Goal: Find specific fact: Find specific fact

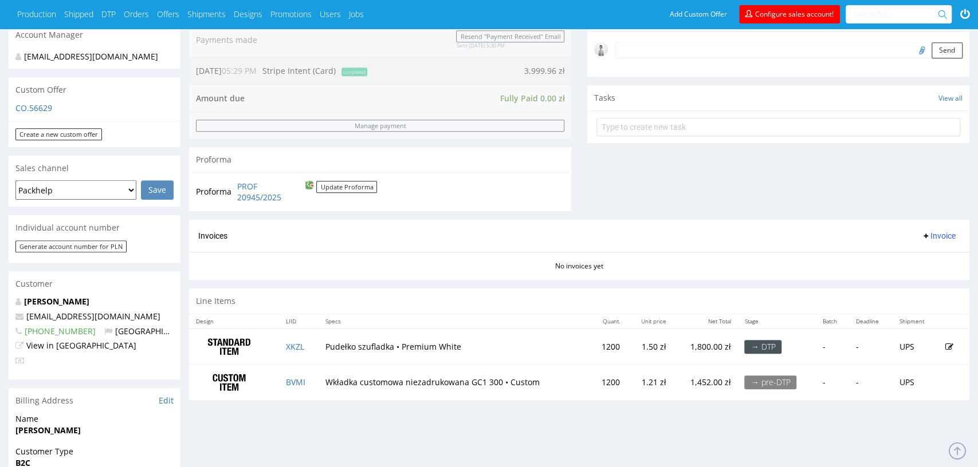
scroll to position [361, 0]
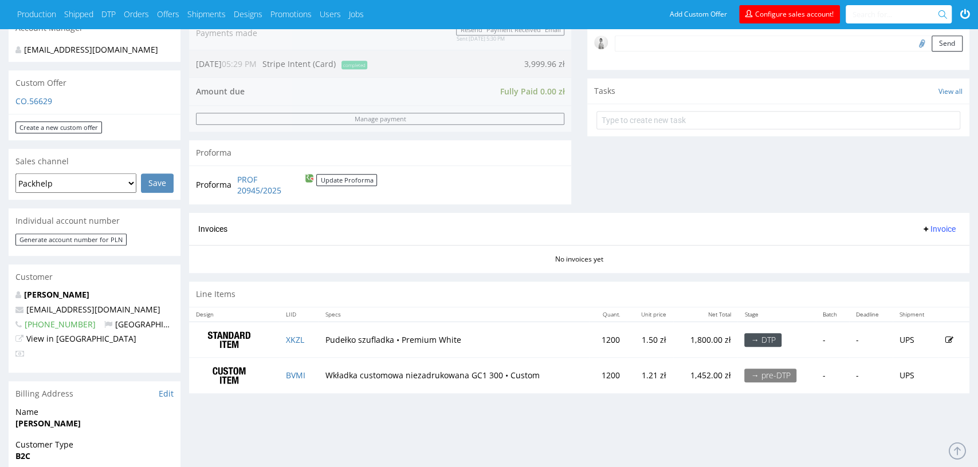
drag, startPoint x: 280, startPoint y: 336, endPoint x: 307, endPoint y: 342, distance: 27.5
click at [308, 342] on td "XKZL" at bounding box center [299, 340] width 40 height 36
copy link "XKZL"
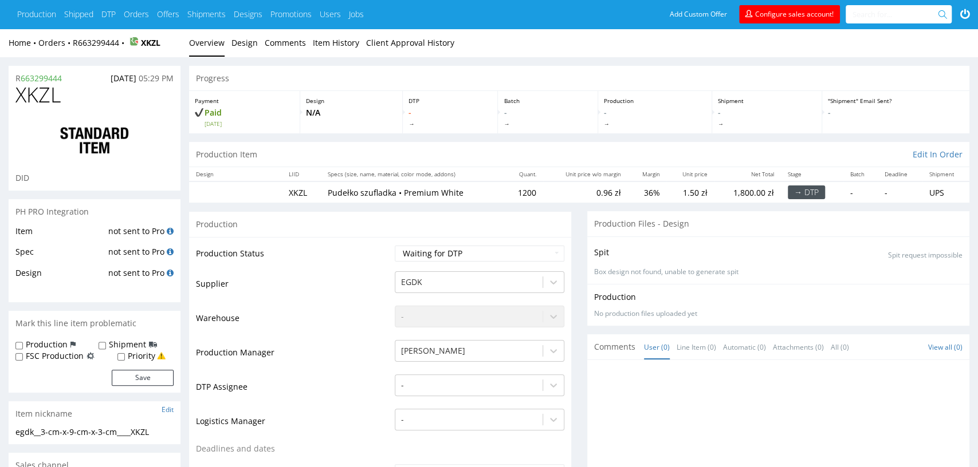
click at [34, 100] on span "XKZL" at bounding box center [37, 95] width 45 height 23
copy span "XKZL"
